Goal: Find specific page/section: Find specific page/section

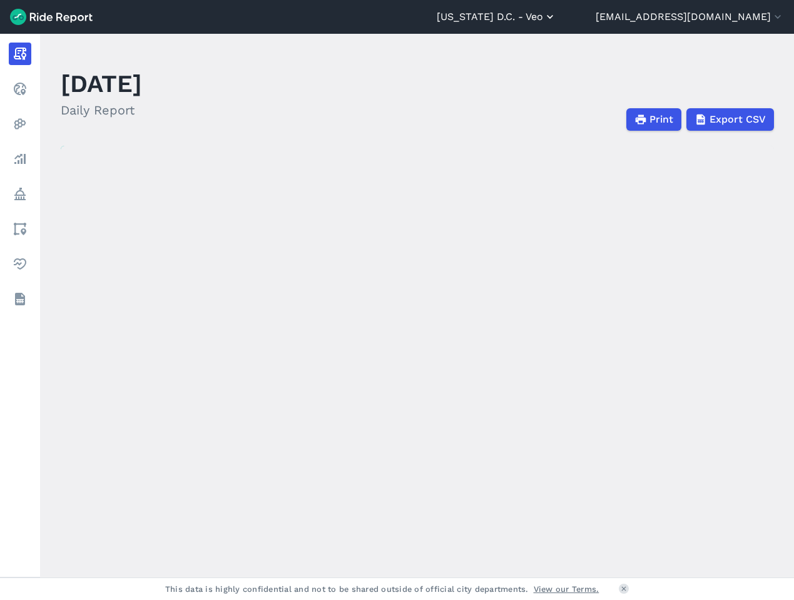
click at [556, 14] on button "[US_STATE] D.C. - Veo" at bounding box center [497, 16] width 120 height 15
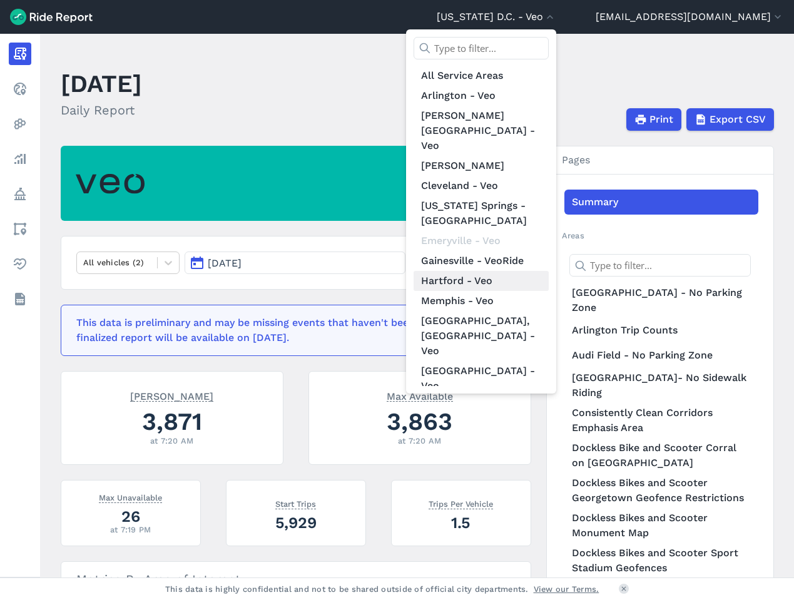
click at [531, 271] on link "Hartford - Veo" at bounding box center [481, 281] width 135 height 20
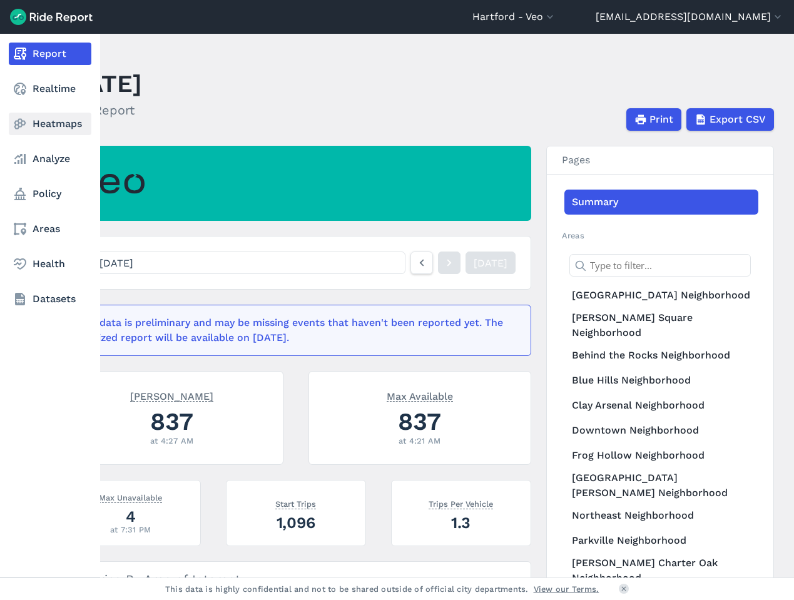
click at [23, 121] on use at bounding box center [20, 124] width 12 height 11
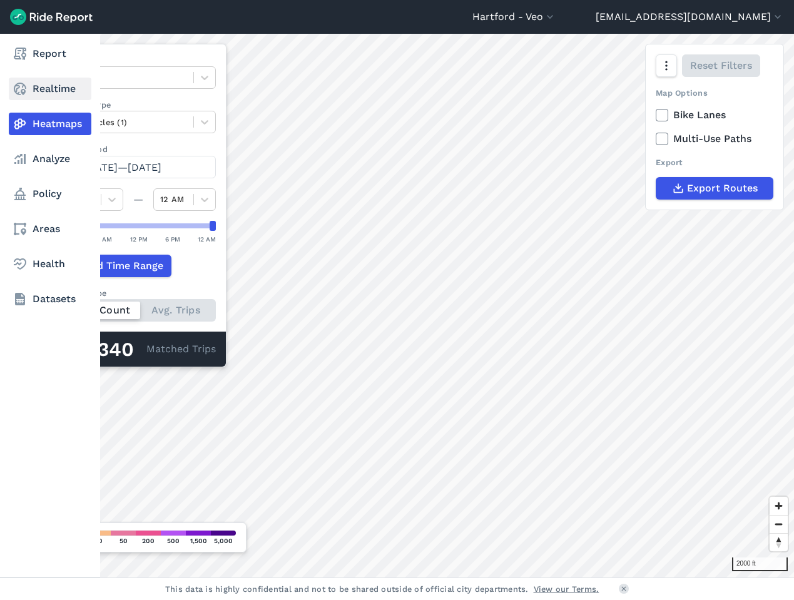
click at [49, 89] on link "Realtime" at bounding box center [50, 89] width 83 height 23
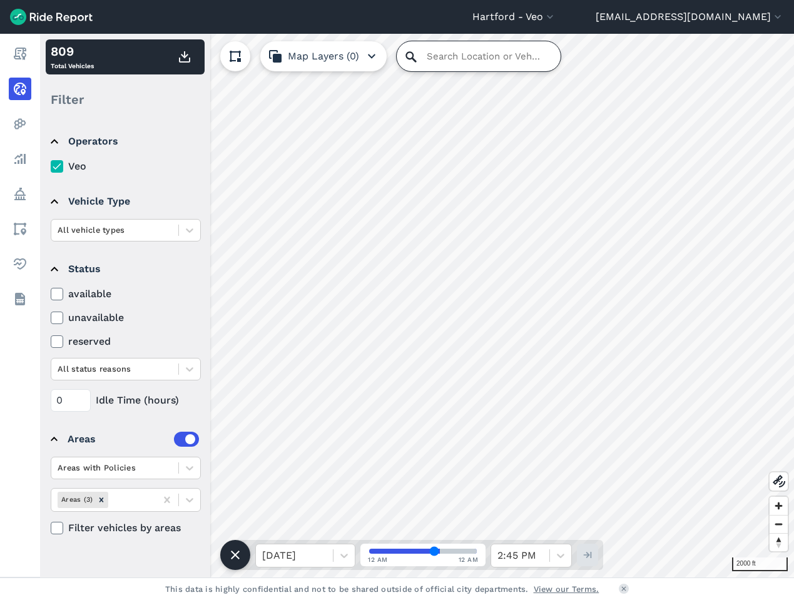
click at [430, 60] on input "Search Location or Vehicles" at bounding box center [479, 56] width 164 height 30
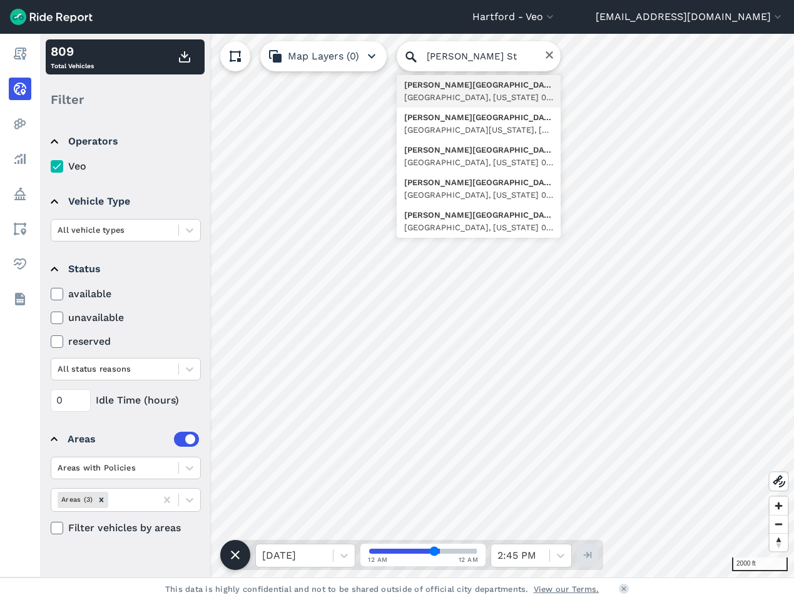
type input "[PERSON_NAME][GEOGRAPHIC_DATA][US_STATE], [GEOGRAPHIC_DATA]"
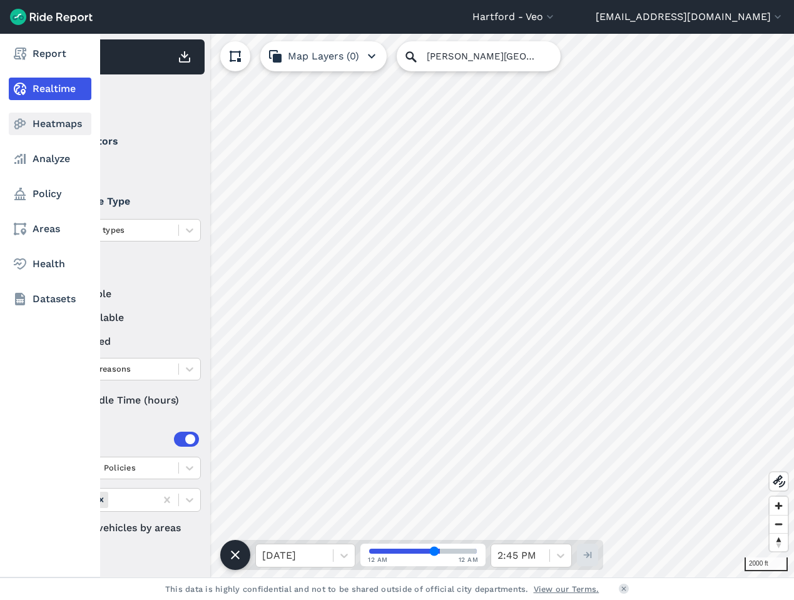
click at [51, 121] on link "Heatmaps" at bounding box center [50, 124] width 83 height 23
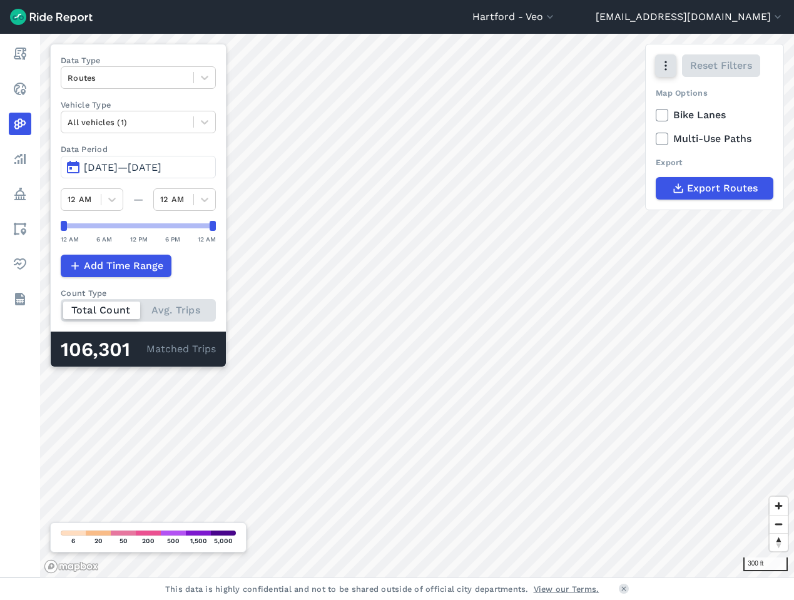
click at [665, 75] on button "button" at bounding box center [665, 65] width 21 height 23
click at [610, 120] on label "Satellite" at bounding box center [602, 119] width 69 height 26
click at [568, 71] on input "Satellite" at bounding box center [568, 67] width 0 height 8
